Goal: Find specific page/section: Find specific page/section

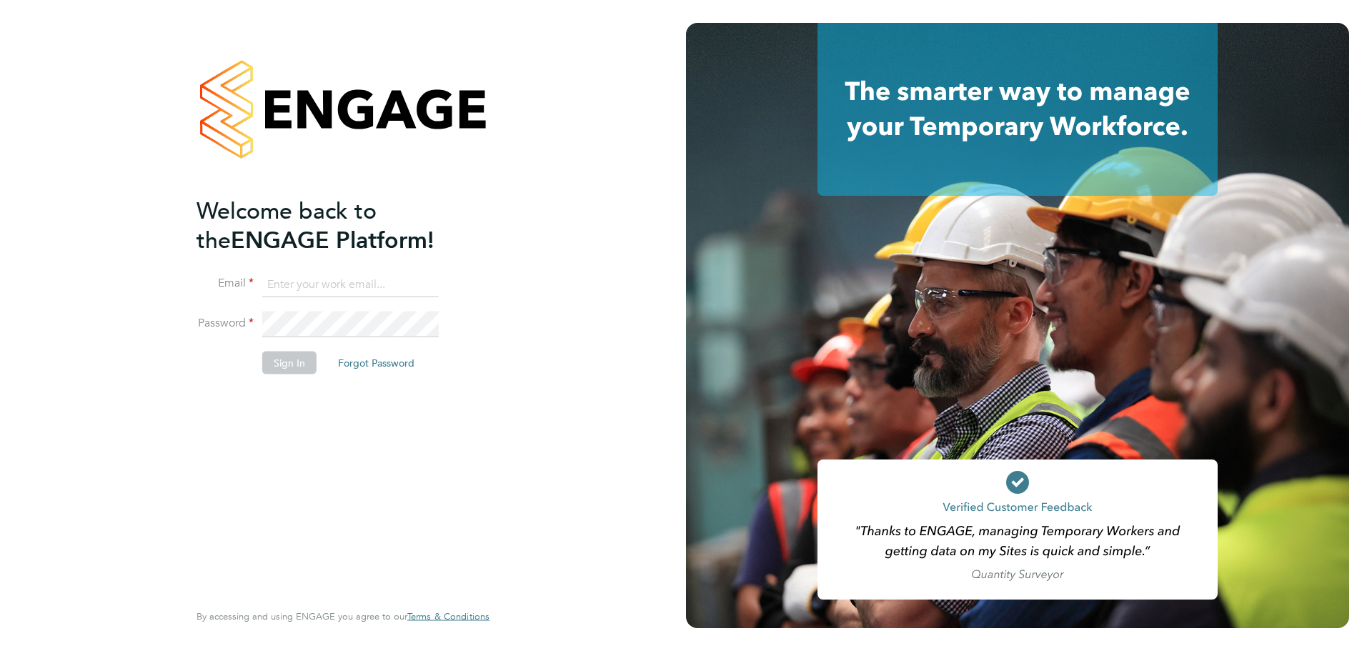
click at [317, 278] on input at bounding box center [350, 285] width 177 height 26
type input "joel@henry-blue.co.uk"
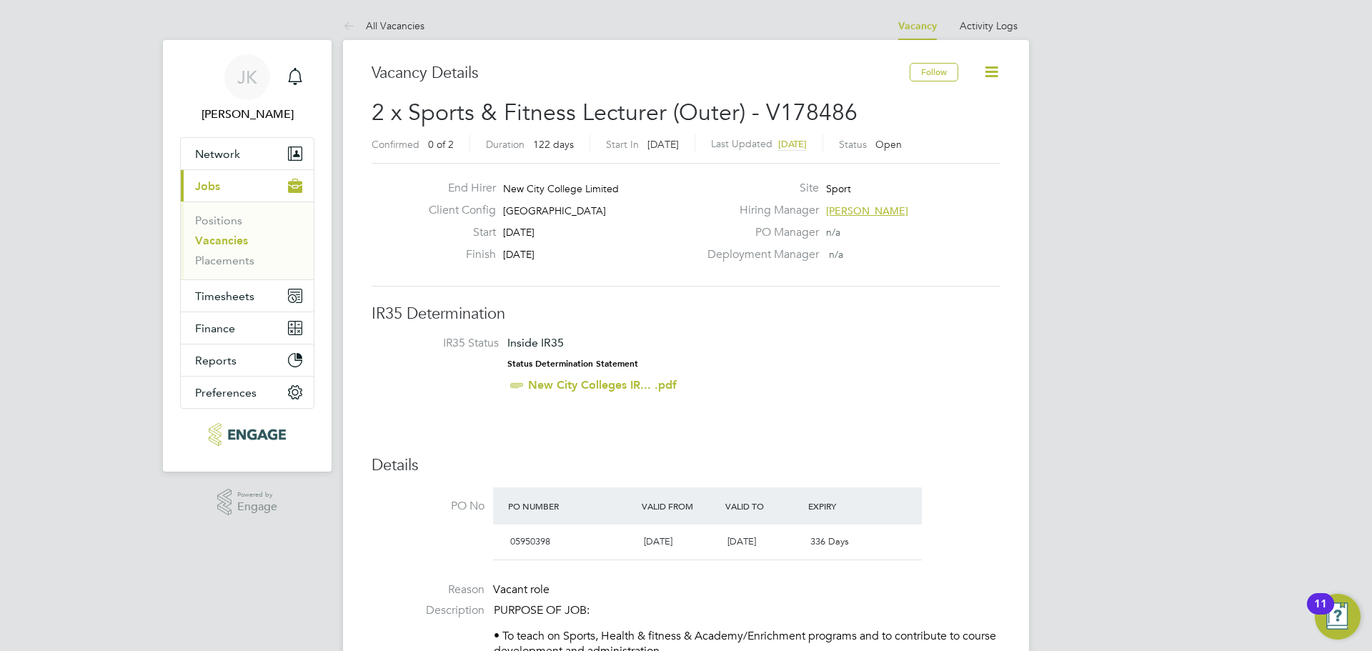
click at [219, 237] on link "Vacancies" at bounding box center [221, 241] width 53 height 14
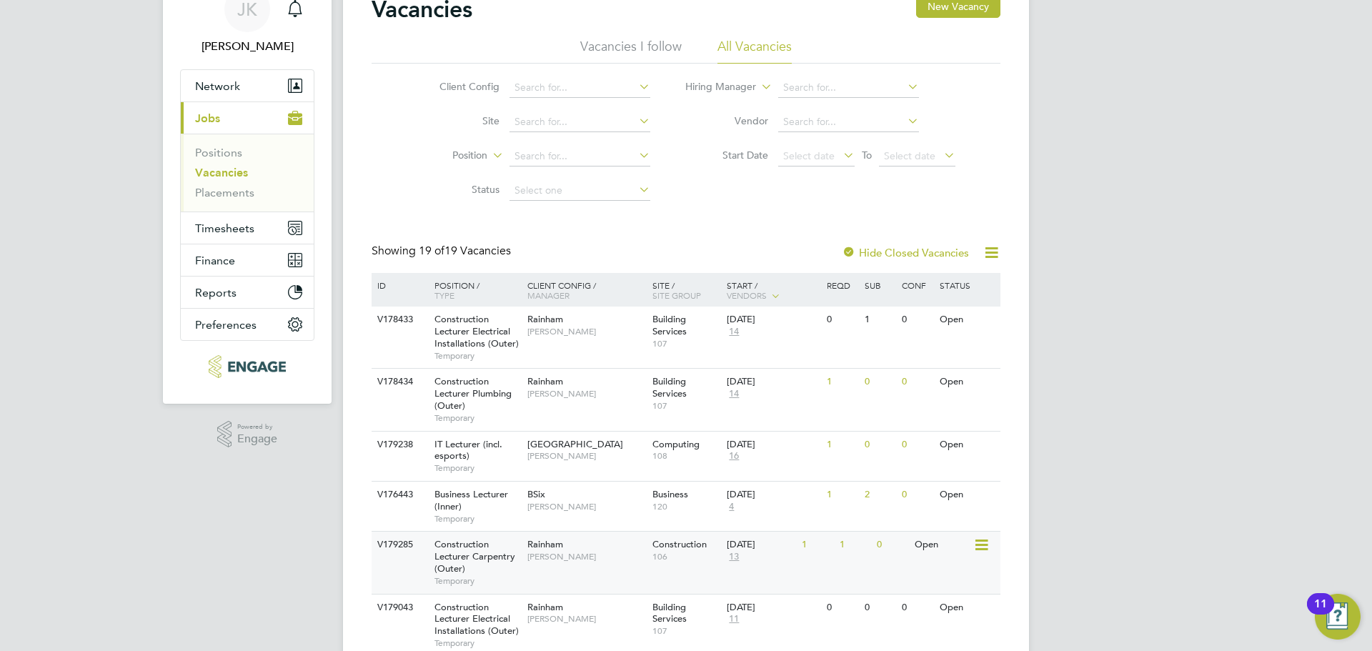
scroll to position [214, 0]
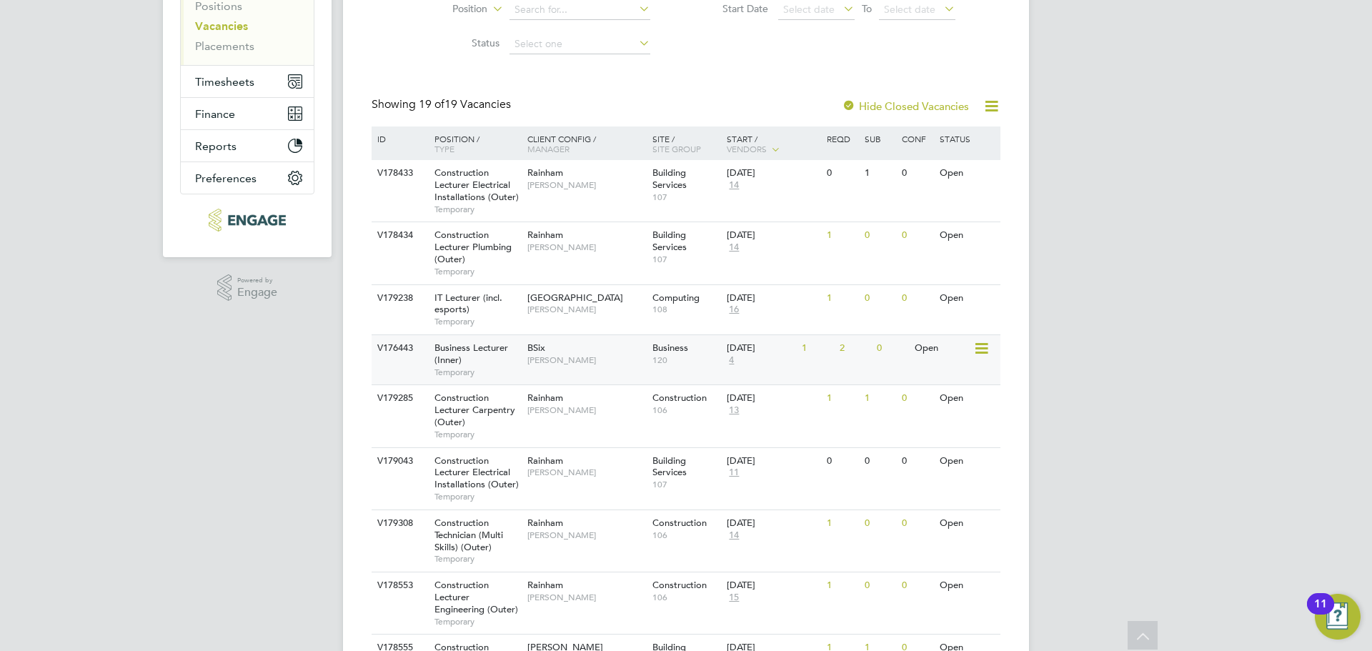
click at [456, 355] on span "Business Lecturer (Inner)" at bounding box center [472, 354] width 74 height 24
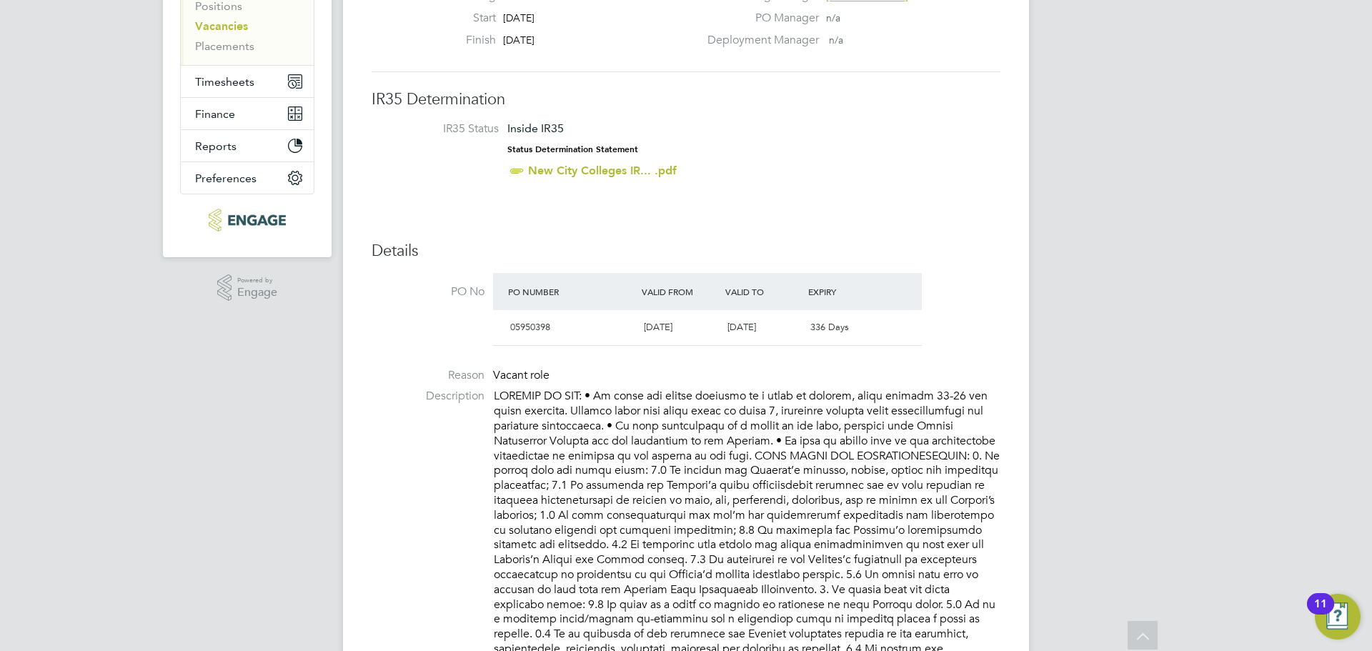
drag, startPoint x: 627, startPoint y: 235, endPoint x: 385, endPoint y: 387, distance: 285.5
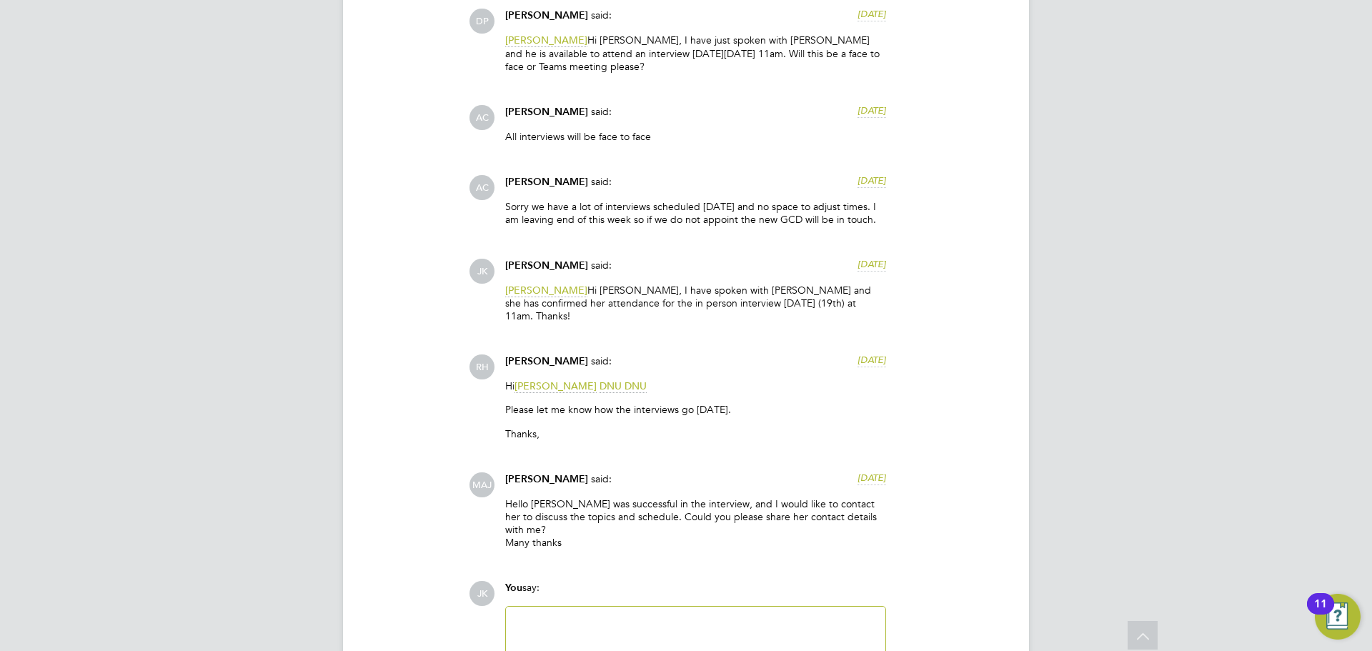
scroll to position [3216, 0]
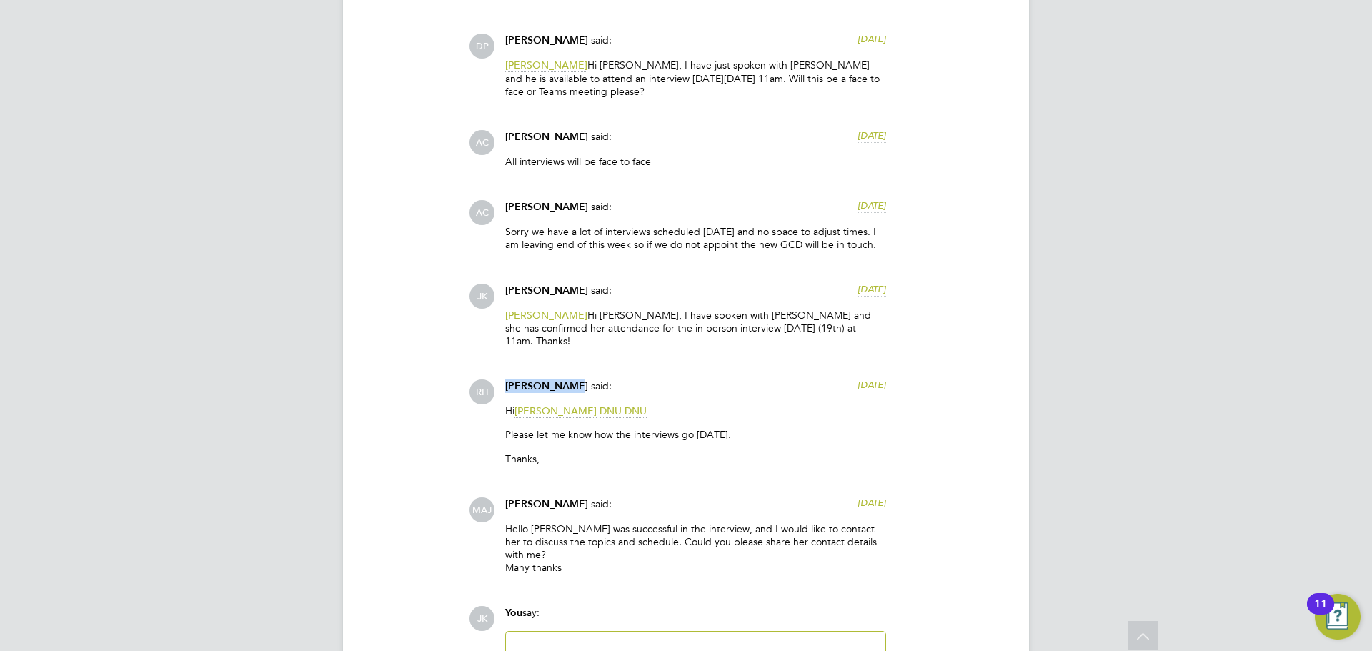
drag, startPoint x: 571, startPoint y: 338, endPoint x: 514, endPoint y: 337, distance: 57.2
click at [505, 379] on div "[PERSON_NAME] said: [DATE]" at bounding box center [695, 391] width 381 height 25
copy span "[PERSON_NAME]"
